Goal: Transaction & Acquisition: Purchase product/service

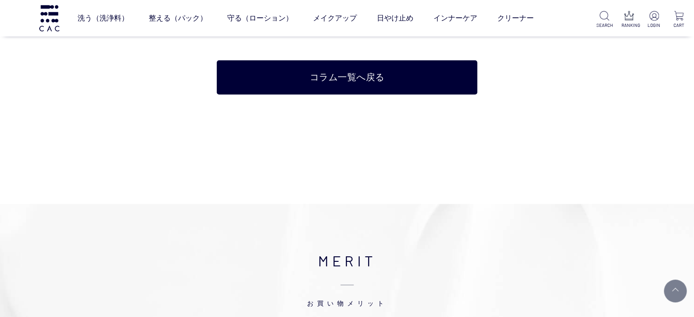
scroll to position [4381, 0]
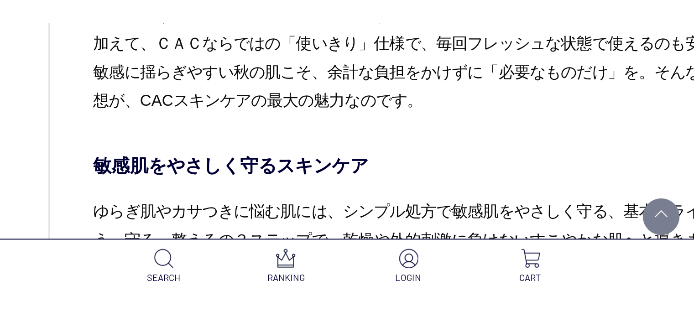
scroll to position [3103, 0]
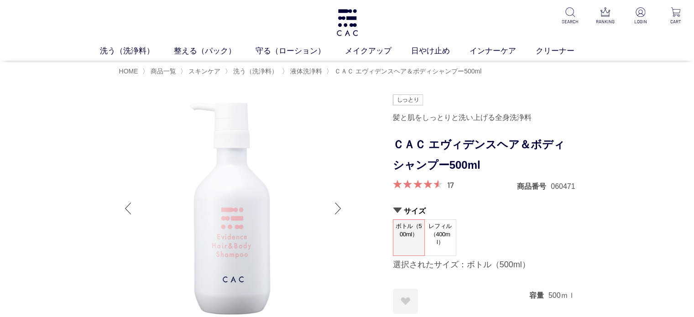
click at [445, 235] on span "レフィル（400ml）" at bounding box center [440, 234] width 31 height 29
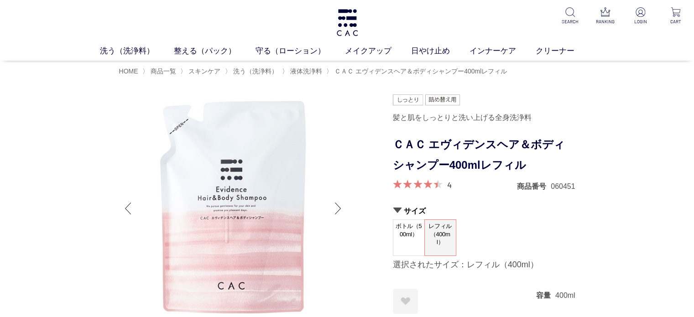
click at [403, 235] on span "ボトル（500ml）" at bounding box center [408, 233] width 31 height 26
